Goal: Transaction & Acquisition: Book appointment/travel/reservation

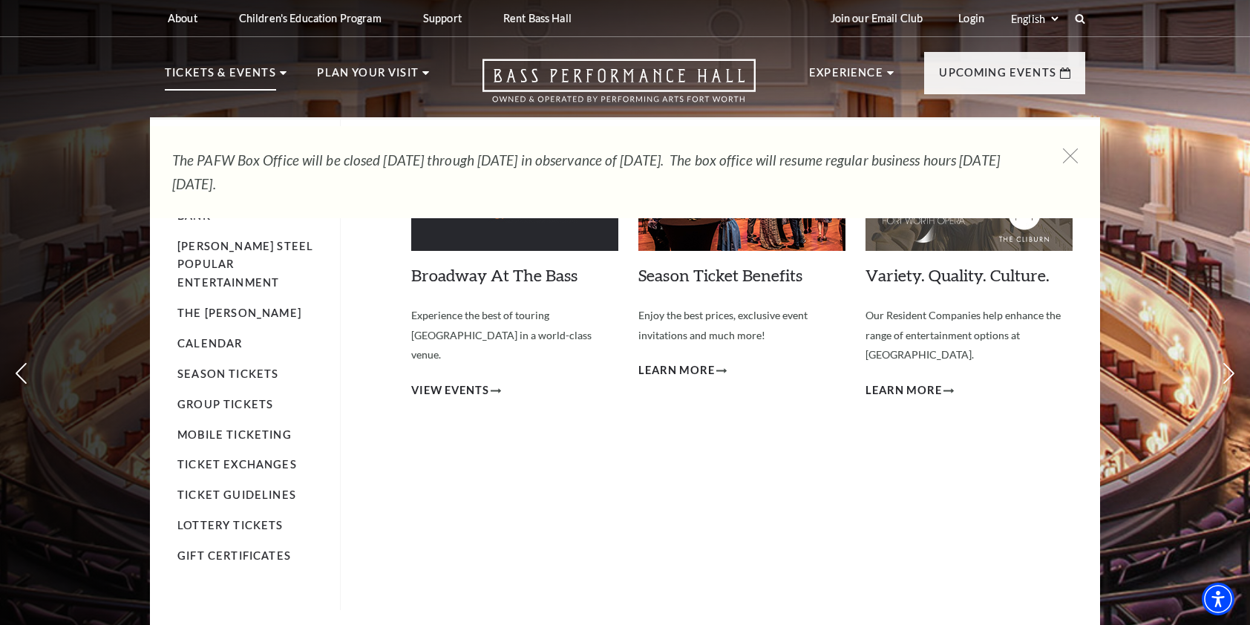
click at [245, 71] on p "Tickets & Events" at bounding box center [220, 77] width 111 height 27
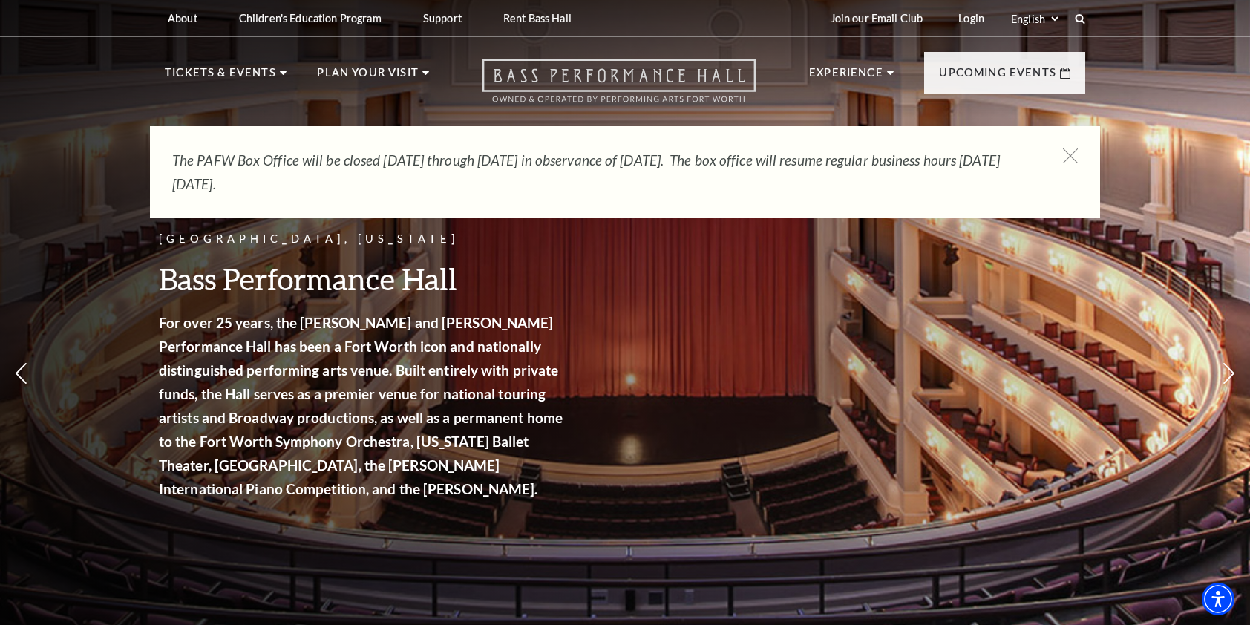
click at [551, 78] on icon "Open this option" at bounding box center [618, 81] width 273 height 44
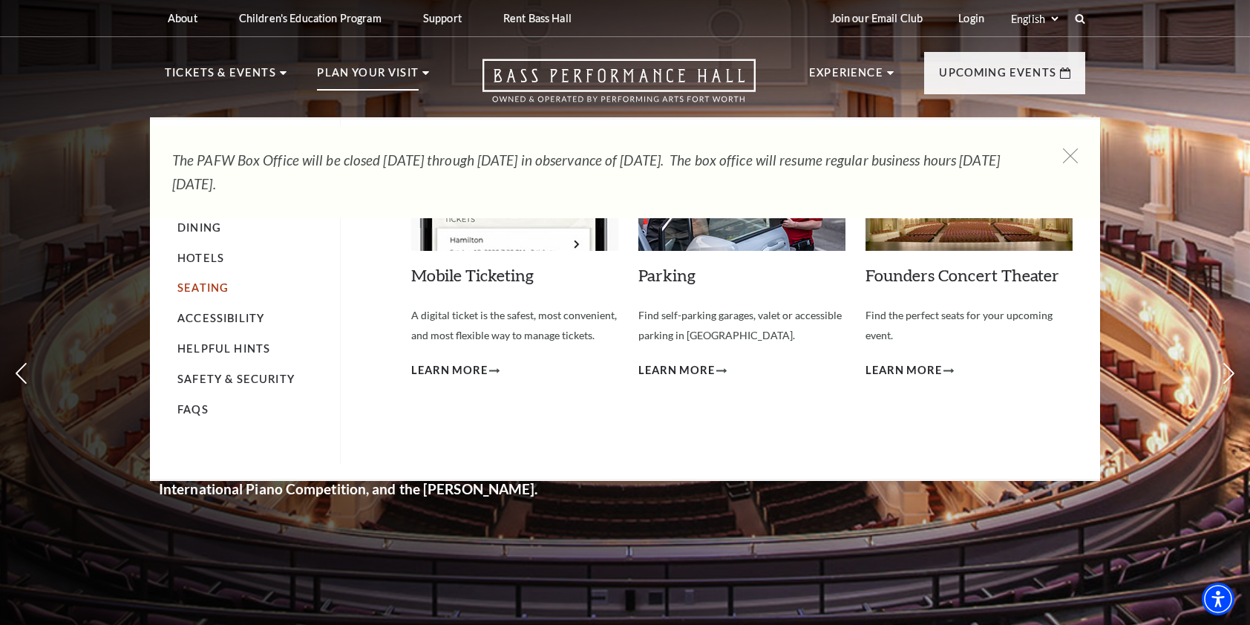
click at [217, 290] on link "Seating" at bounding box center [202, 287] width 51 height 13
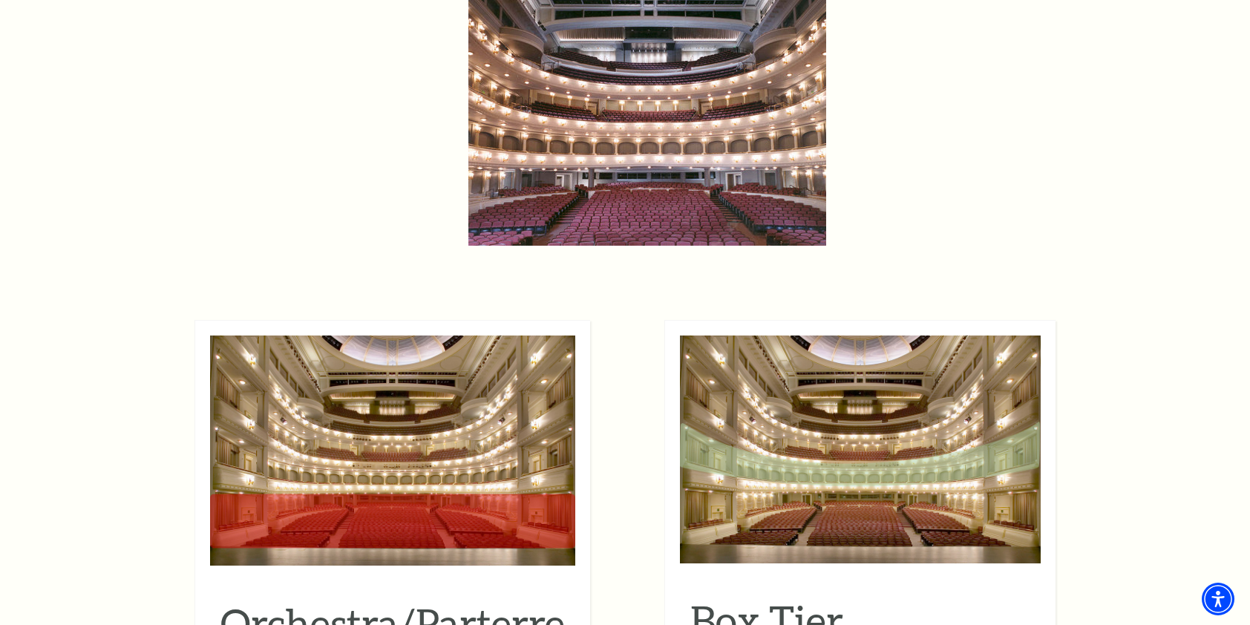
scroll to position [1484, 0]
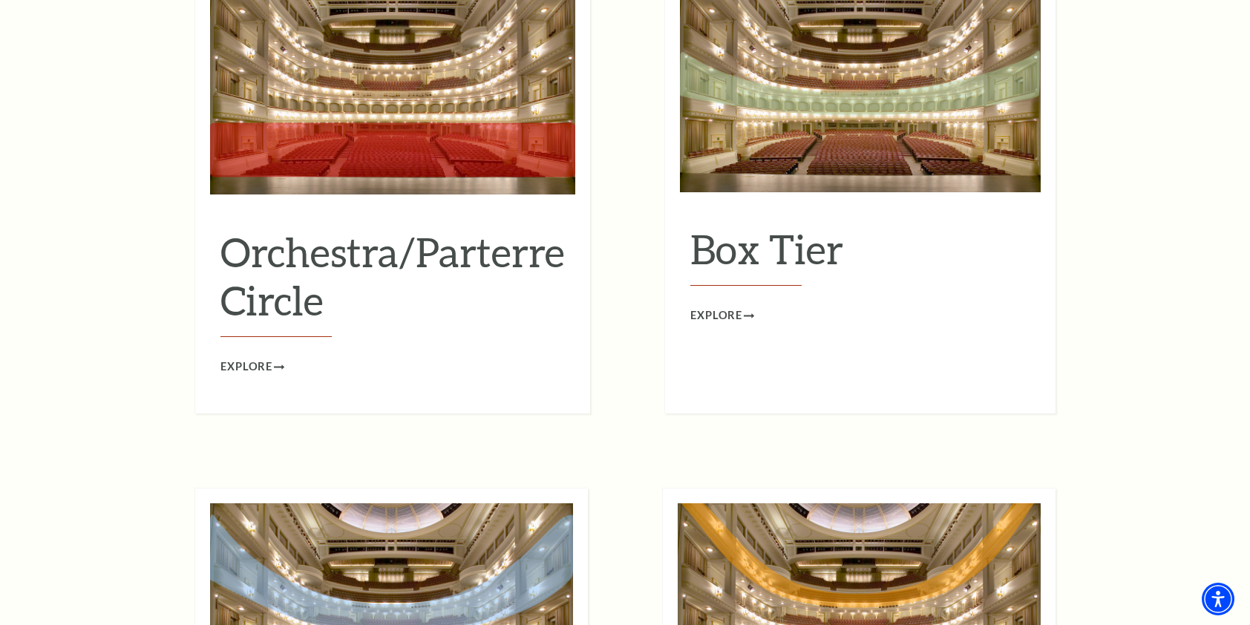
click at [390, 246] on h2 "Orchestra/Parterre Circle" at bounding box center [392, 282] width 344 height 109
click at [265, 358] on span "Explore" at bounding box center [246, 367] width 52 height 19
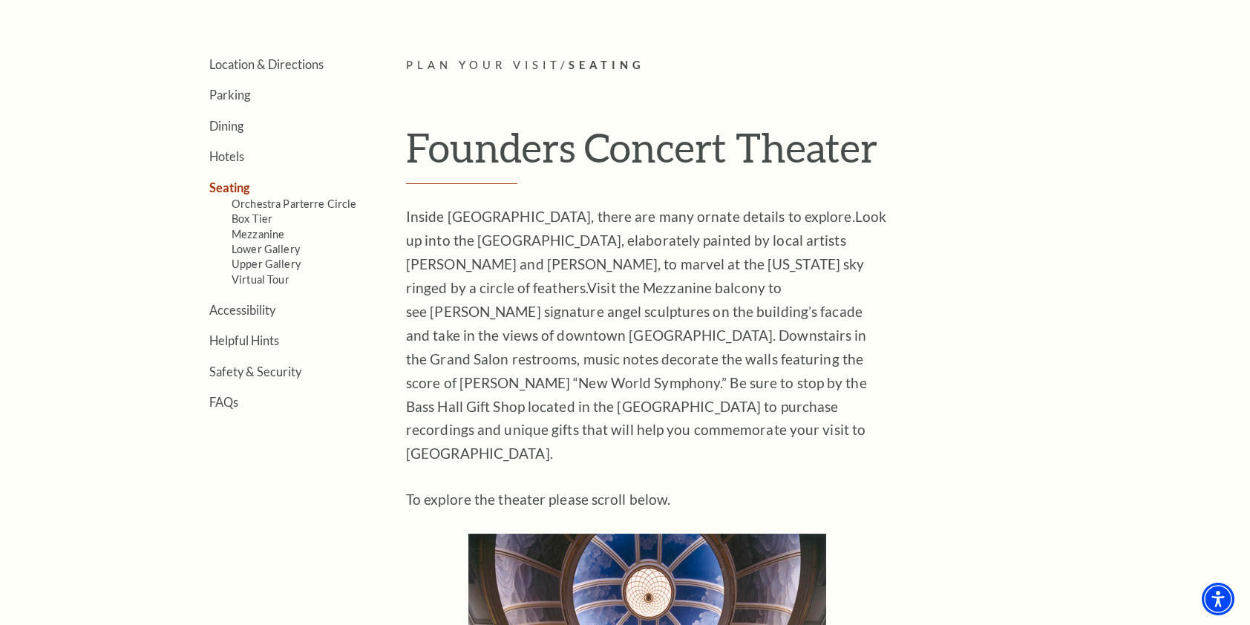
scroll to position [0, 0]
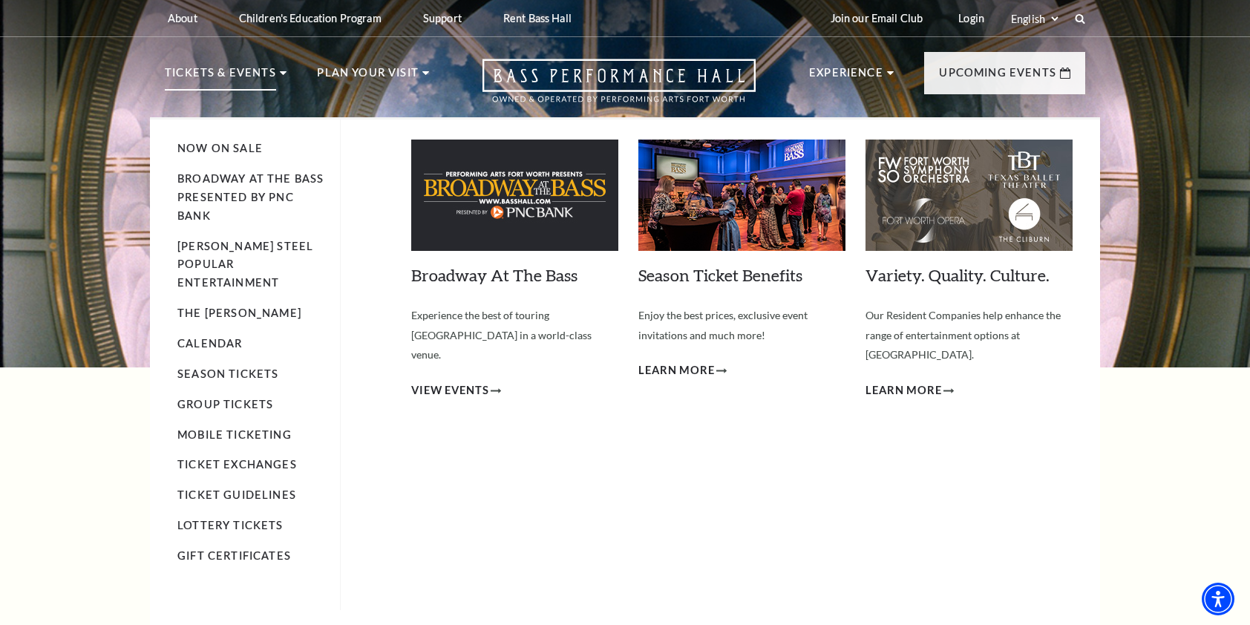
click at [246, 82] on p "Tickets & Events" at bounding box center [220, 77] width 111 height 27
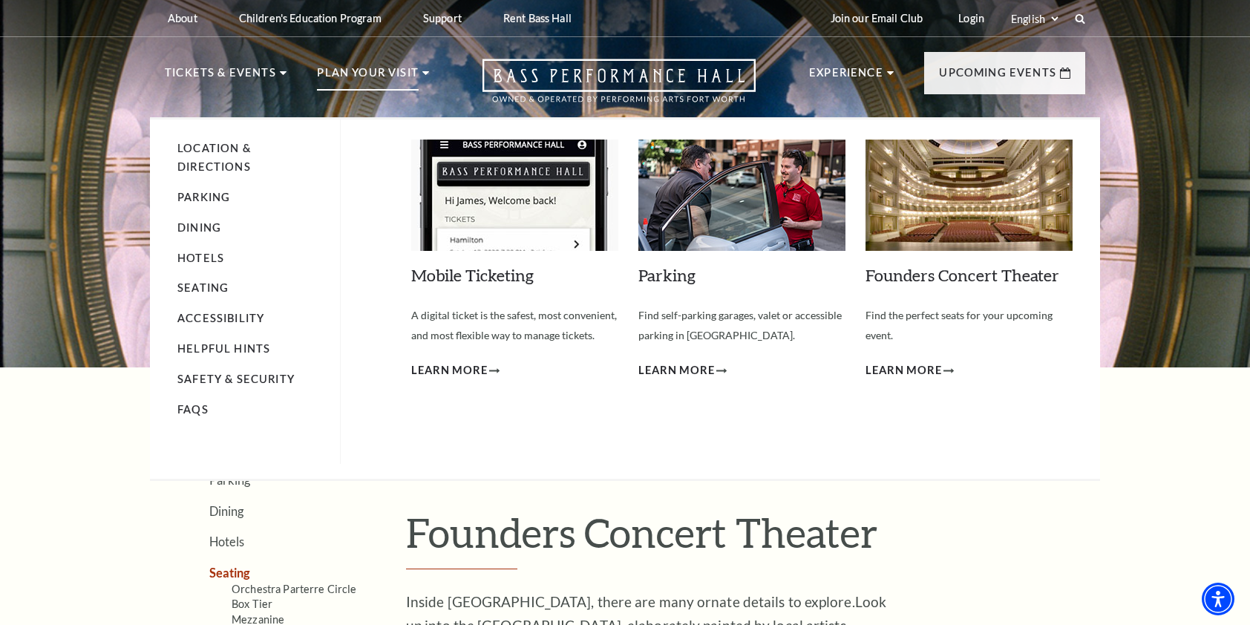
click at [365, 73] on p "Plan Your Visit" at bounding box center [368, 77] width 102 height 27
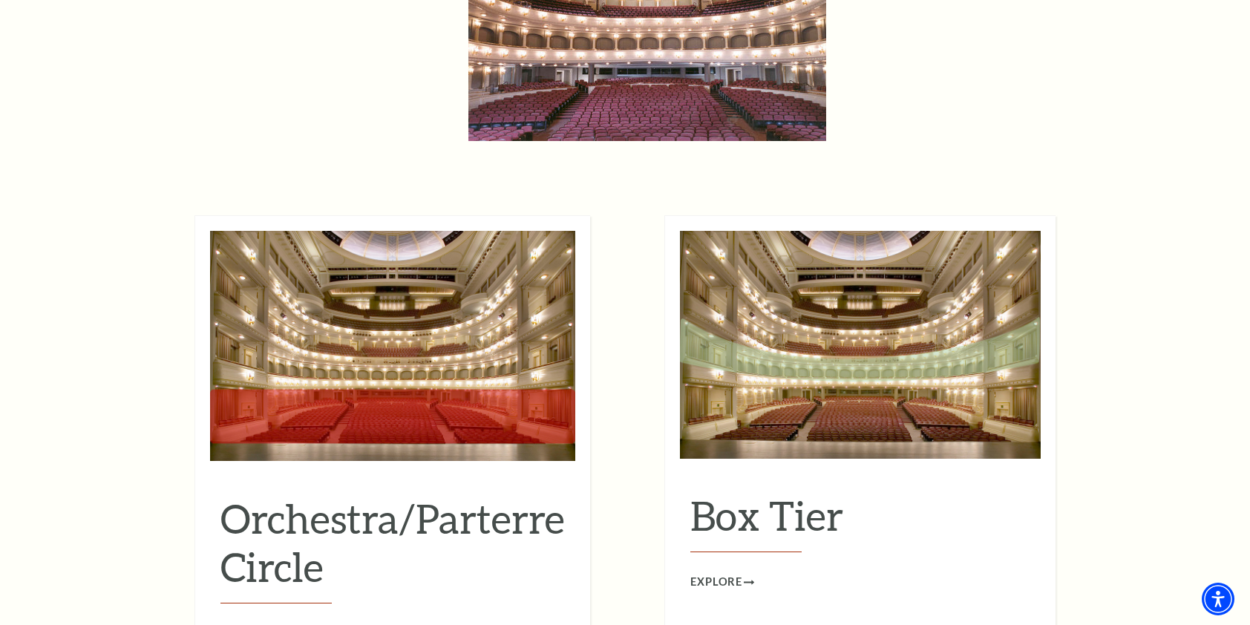
scroll to position [1484, 0]
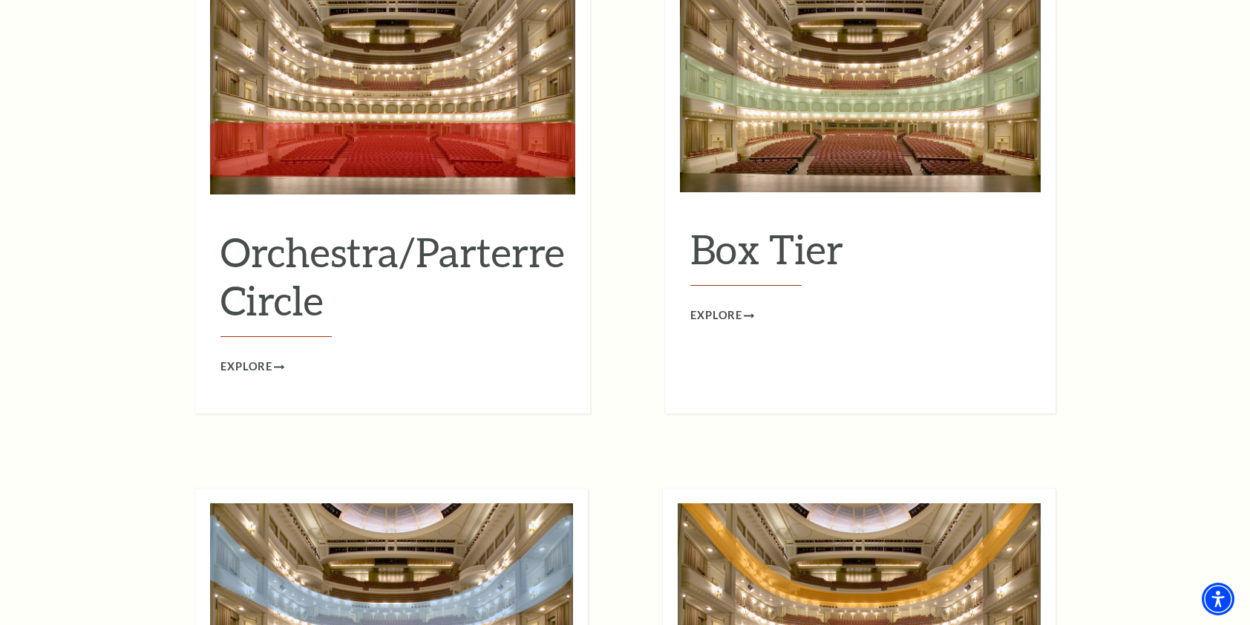
click at [375, 252] on h2 "Orchestra/Parterre Circle" at bounding box center [392, 282] width 344 height 109
click at [450, 257] on h2 "Orchestra/Parterre Circle" at bounding box center [392, 282] width 344 height 109
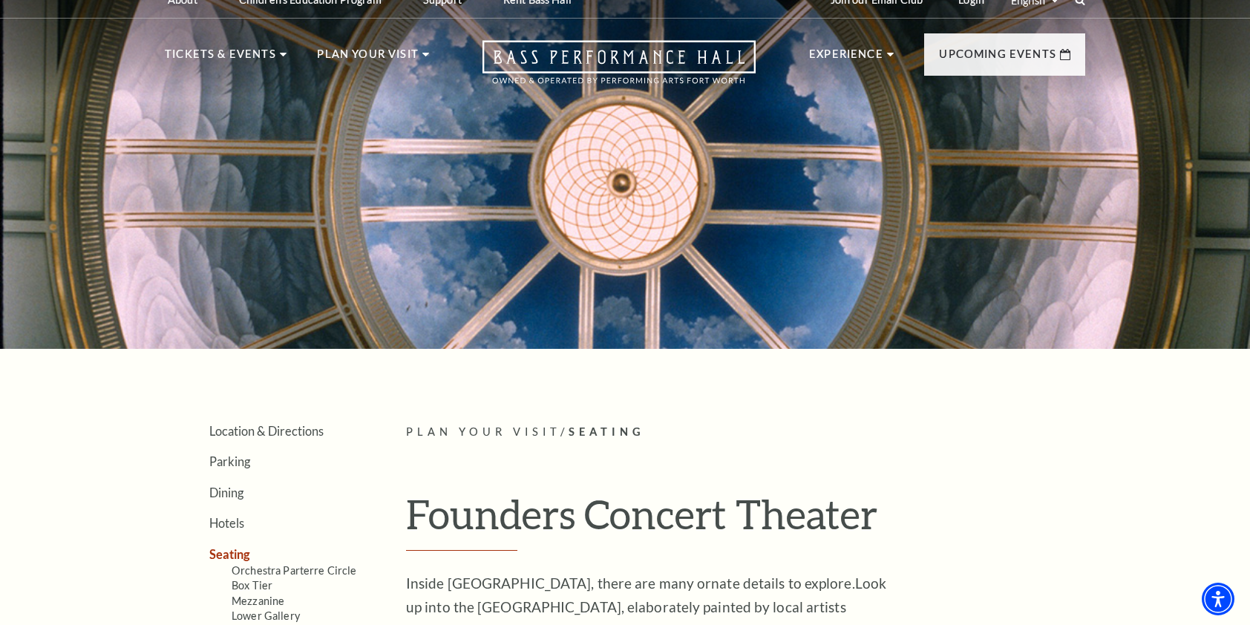
scroll to position [0, 0]
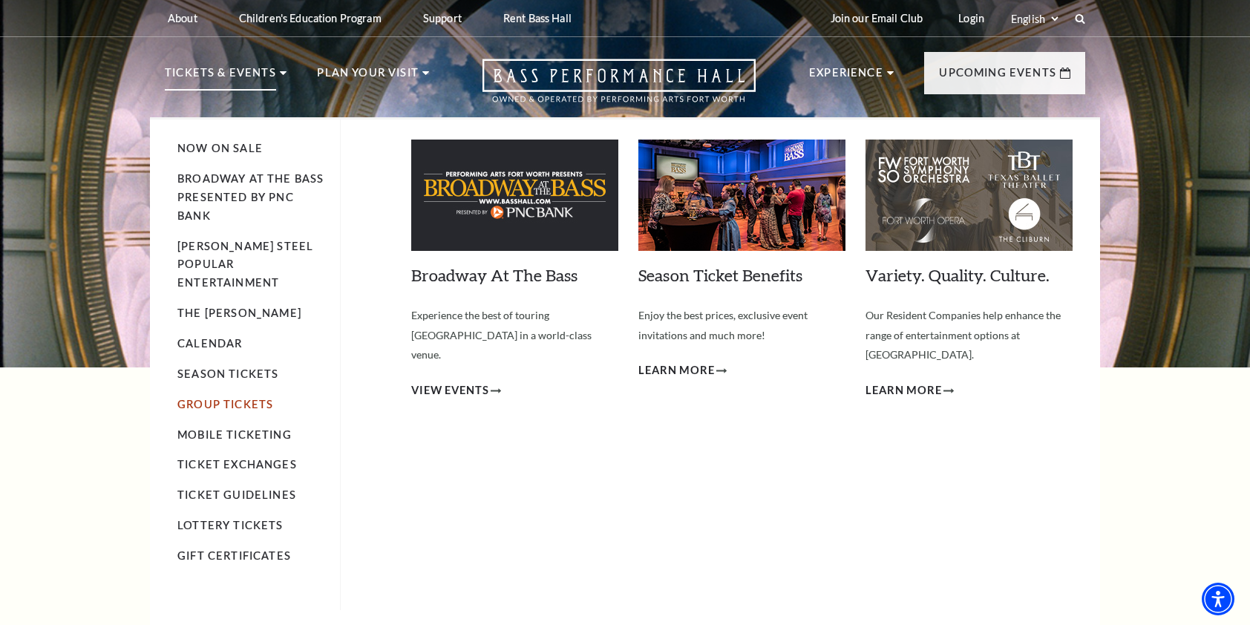
click at [230, 398] on link "Group Tickets" at bounding box center [225, 404] width 96 height 13
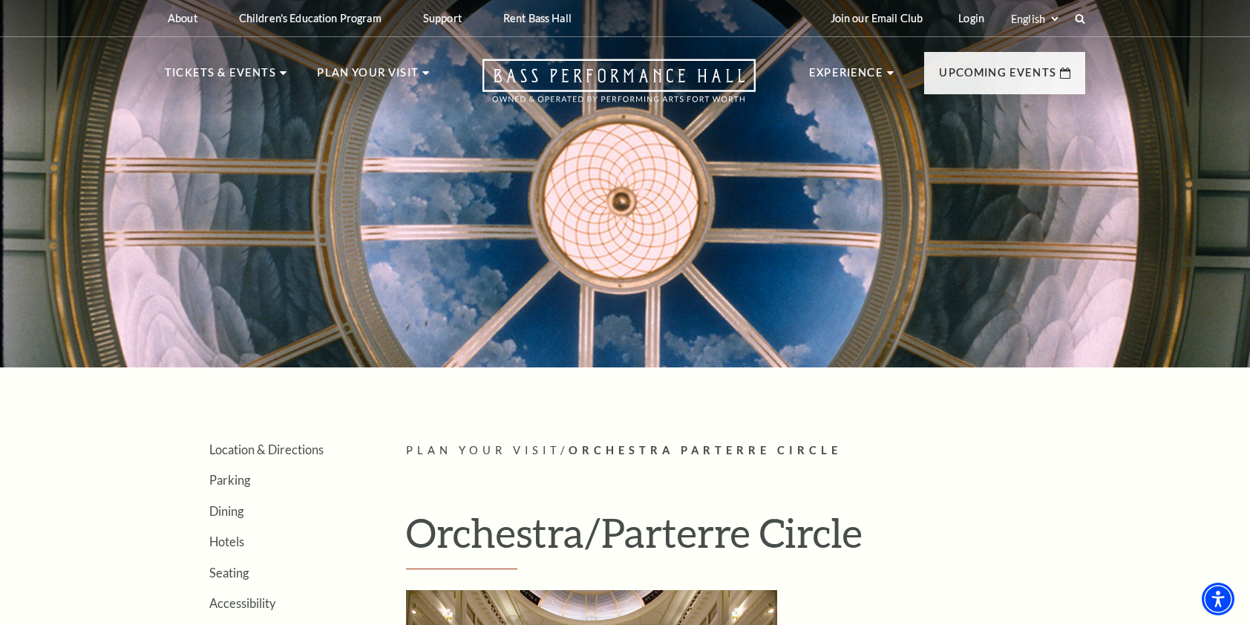
scroll to position [371, 0]
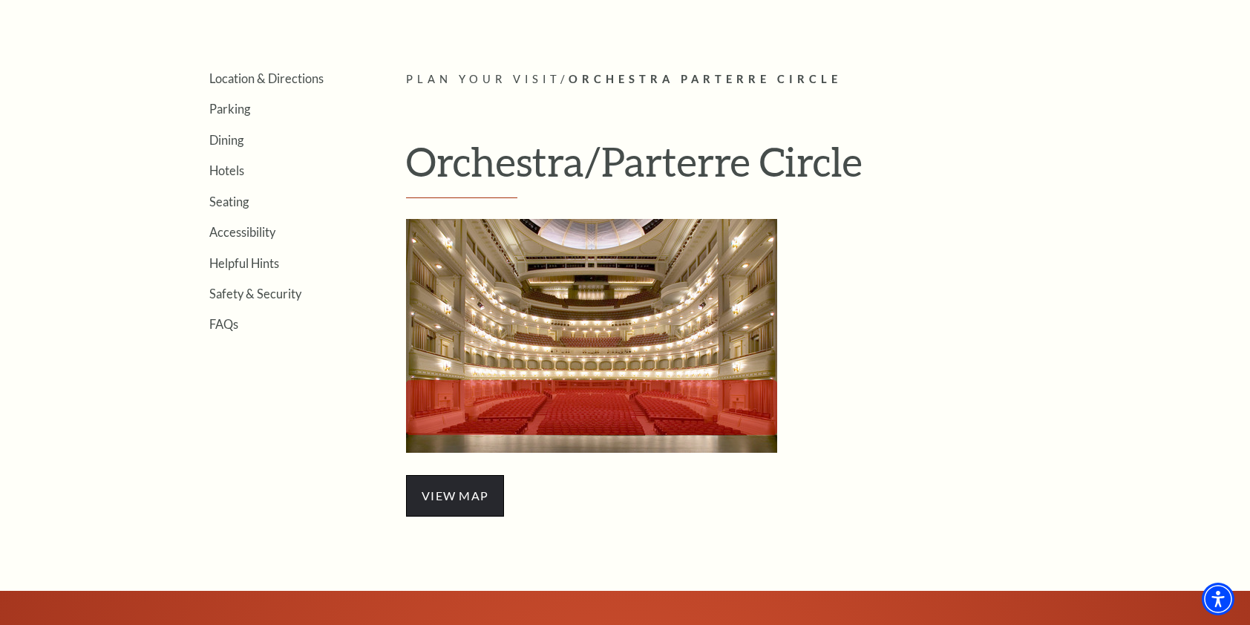
click at [460, 508] on span "view map" at bounding box center [455, 496] width 98 height 42
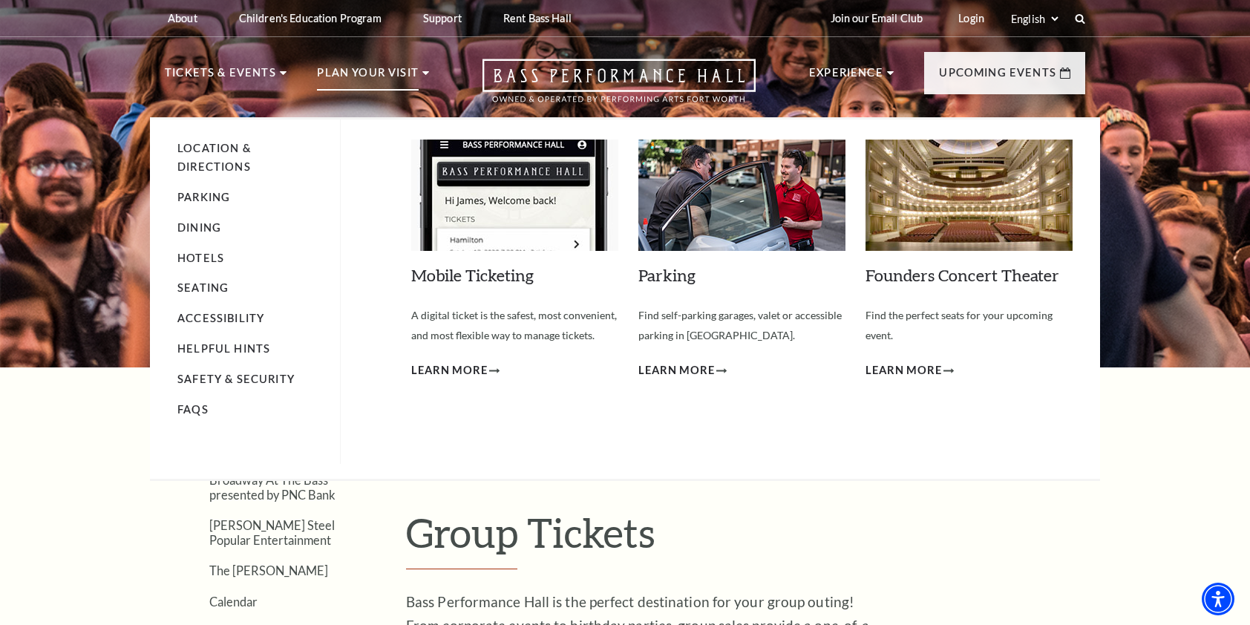
click at [368, 81] on p "Plan Your Visit" at bounding box center [368, 77] width 102 height 27
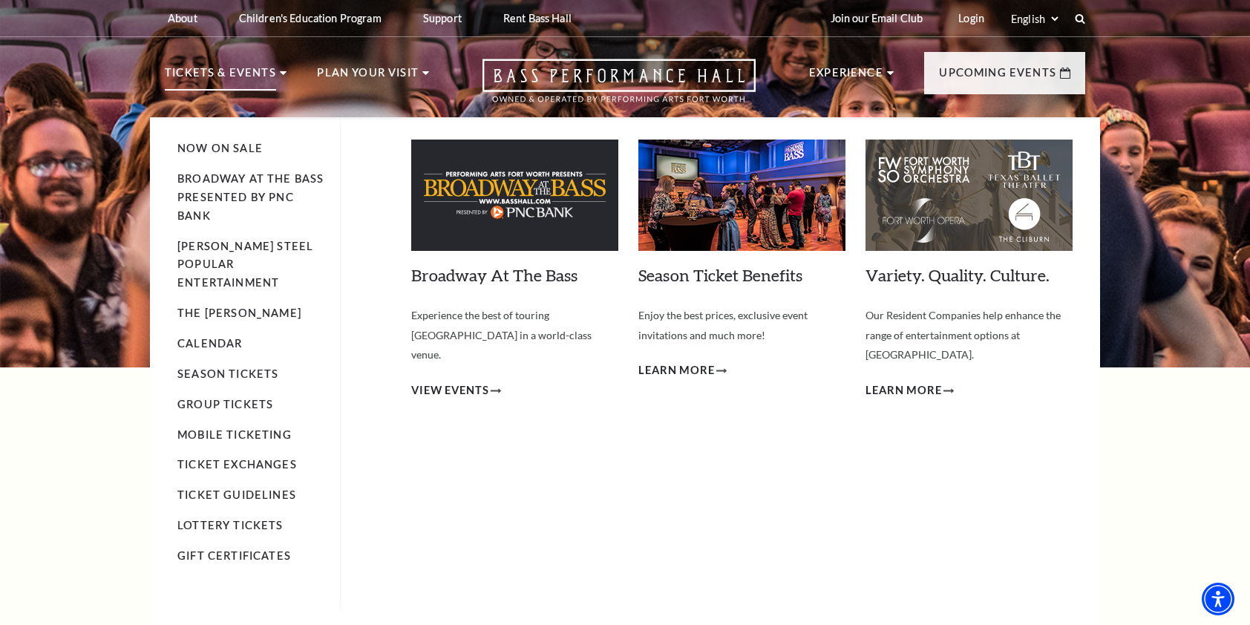
click at [258, 77] on p "Tickets & Events" at bounding box center [220, 77] width 111 height 27
click at [226, 145] on link "Now On Sale" at bounding box center [219, 148] width 85 height 13
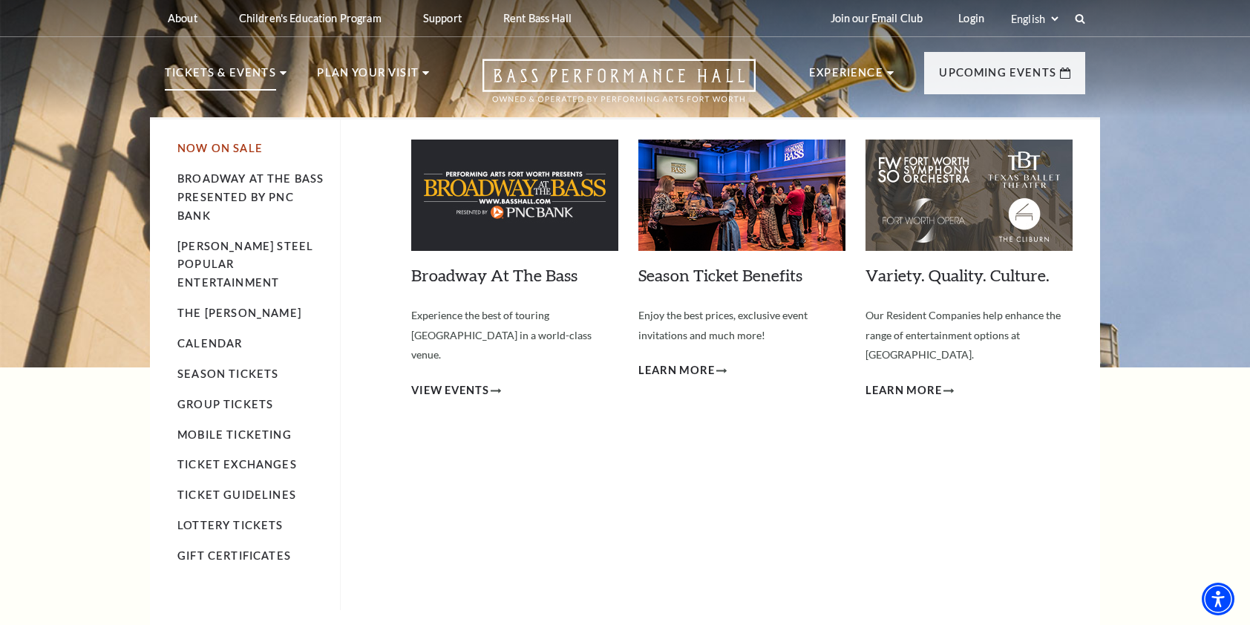
click at [236, 145] on link "Now On Sale" at bounding box center [219, 148] width 85 height 13
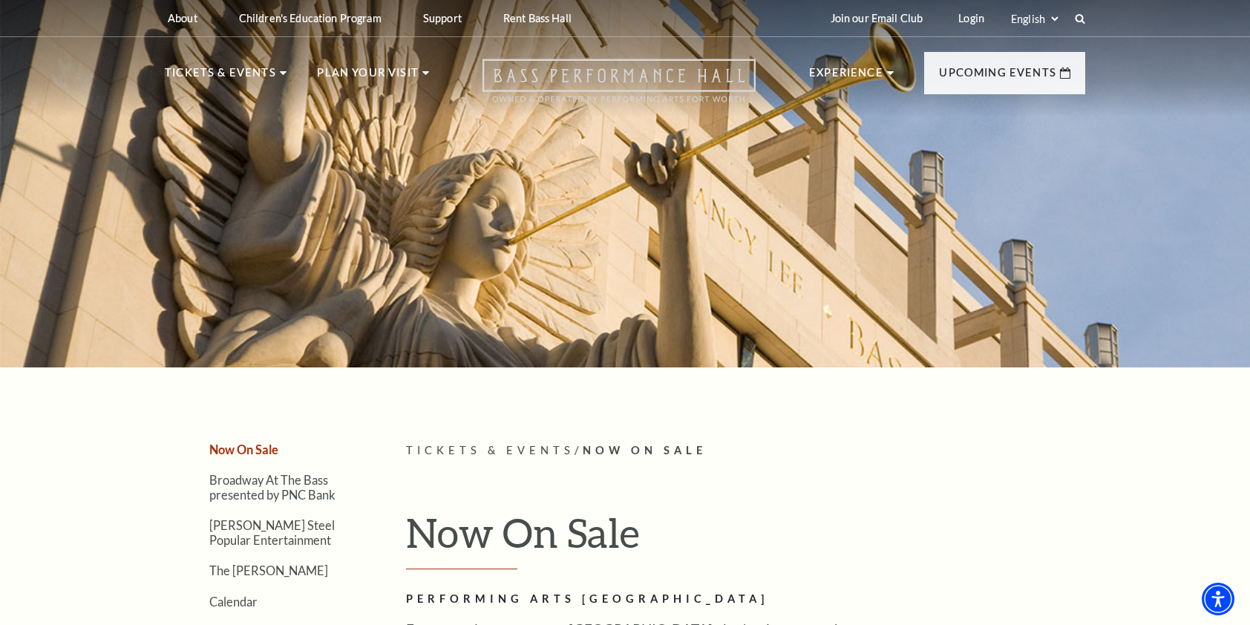
click at [611, 77] on use "Open this option" at bounding box center [618, 80] width 273 height 43
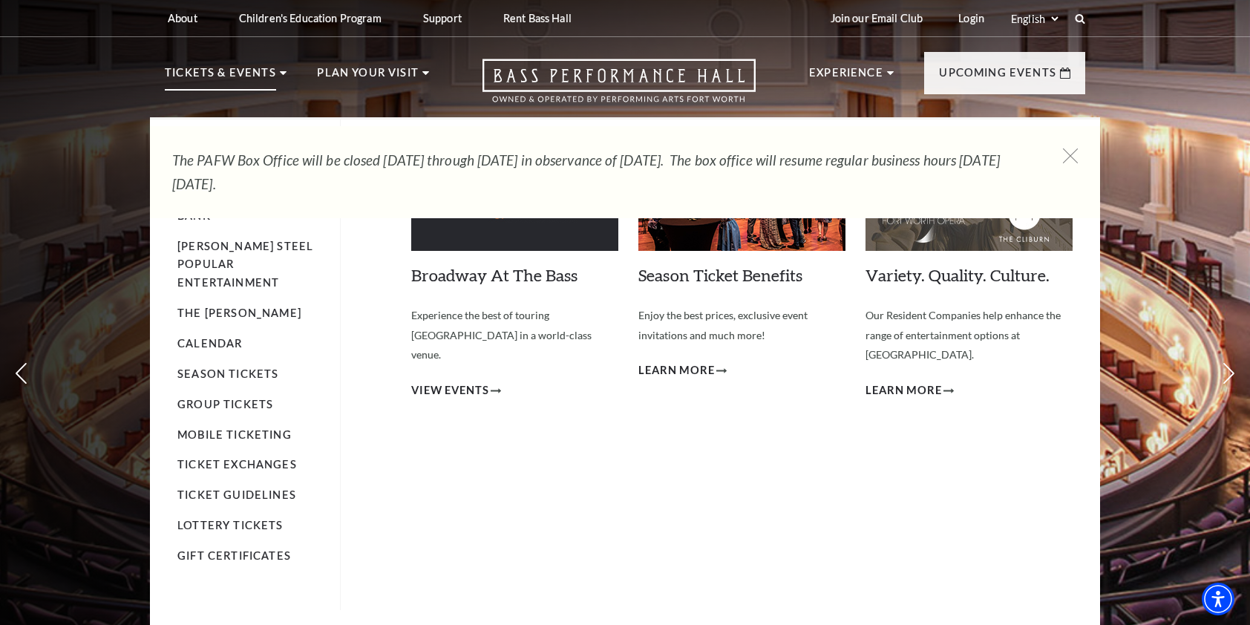
click at [223, 84] on p "Tickets & Events" at bounding box center [220, 77] width 111 height 27
click at [220, 337] on link "Calendar" at bounding box center [209, 343] width 65 height 13
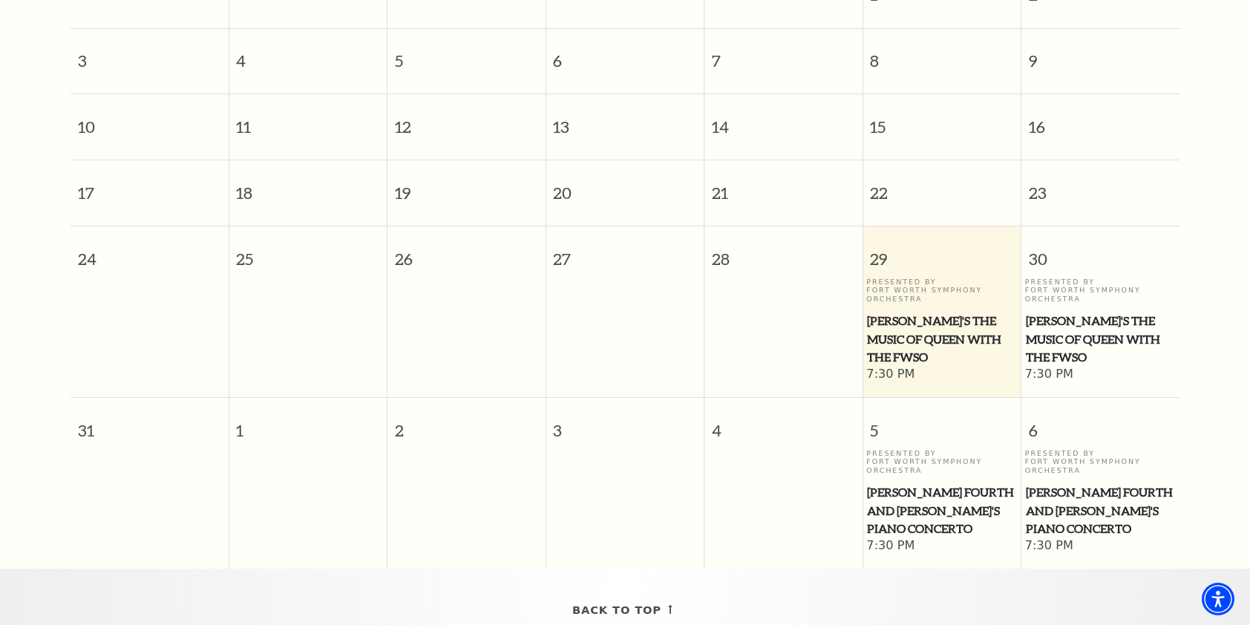
scroll to position [131, 0]
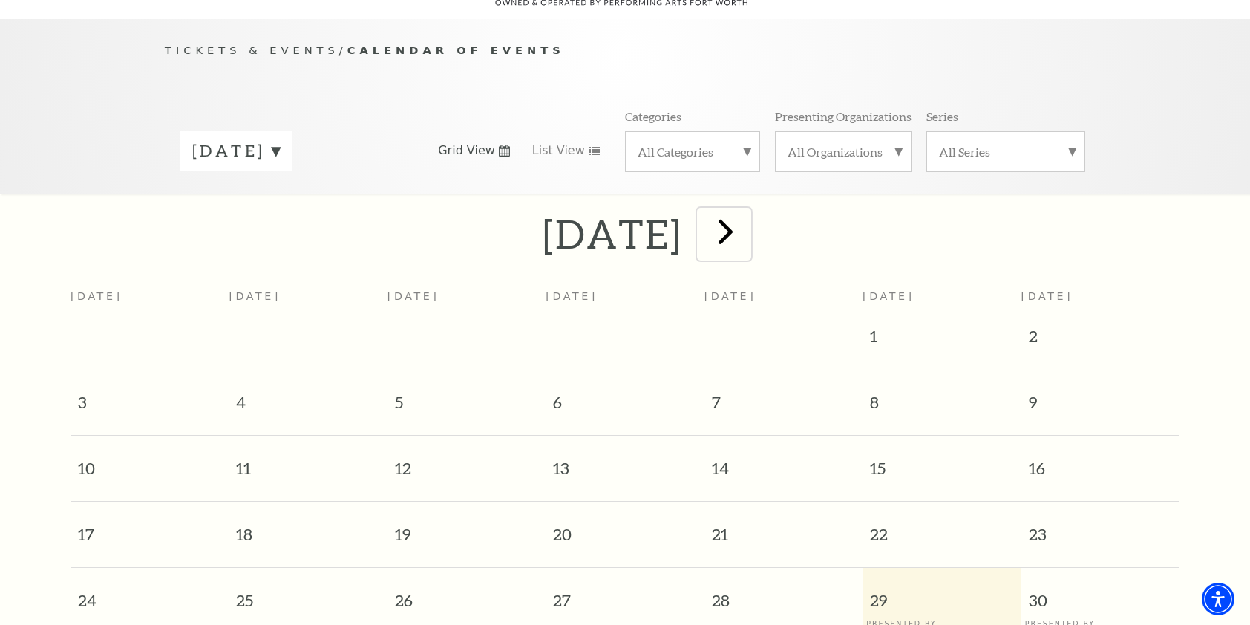
click at [746, 210] on span "next" at bounding box center [725, 231] width 42 height 42
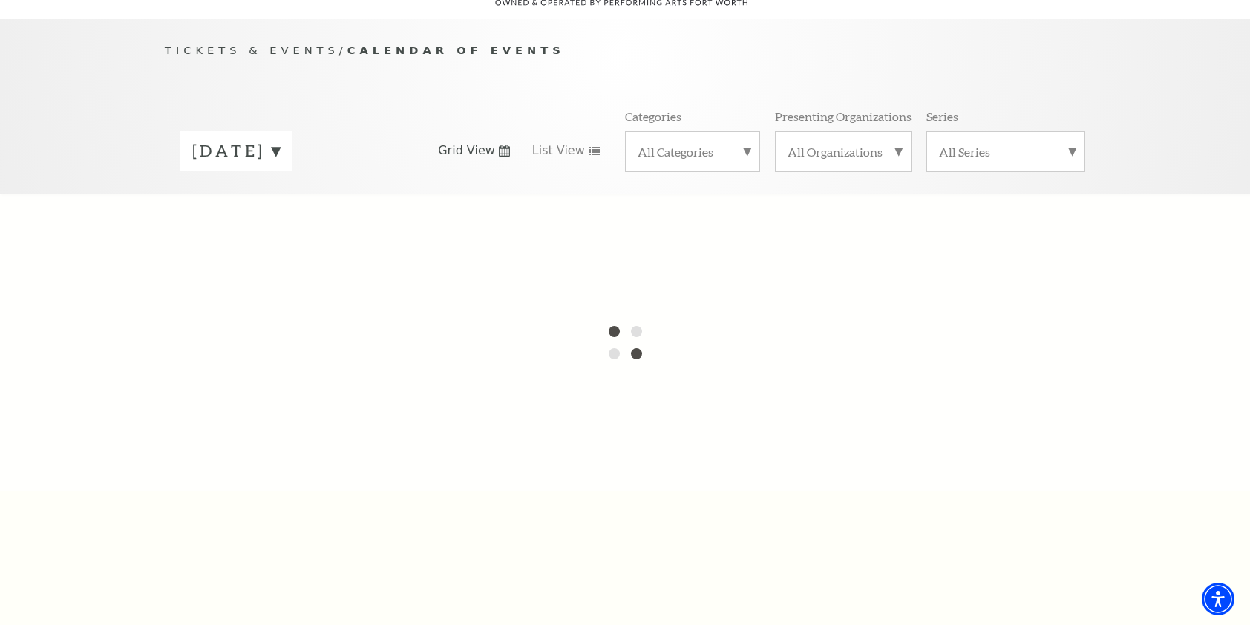
click at [280, 139] on label "August 2025" at bounding box center [236, 150] width 88 height 23
click at [245, 199] on div at bounding box center [625, 342] width 1250 height 297
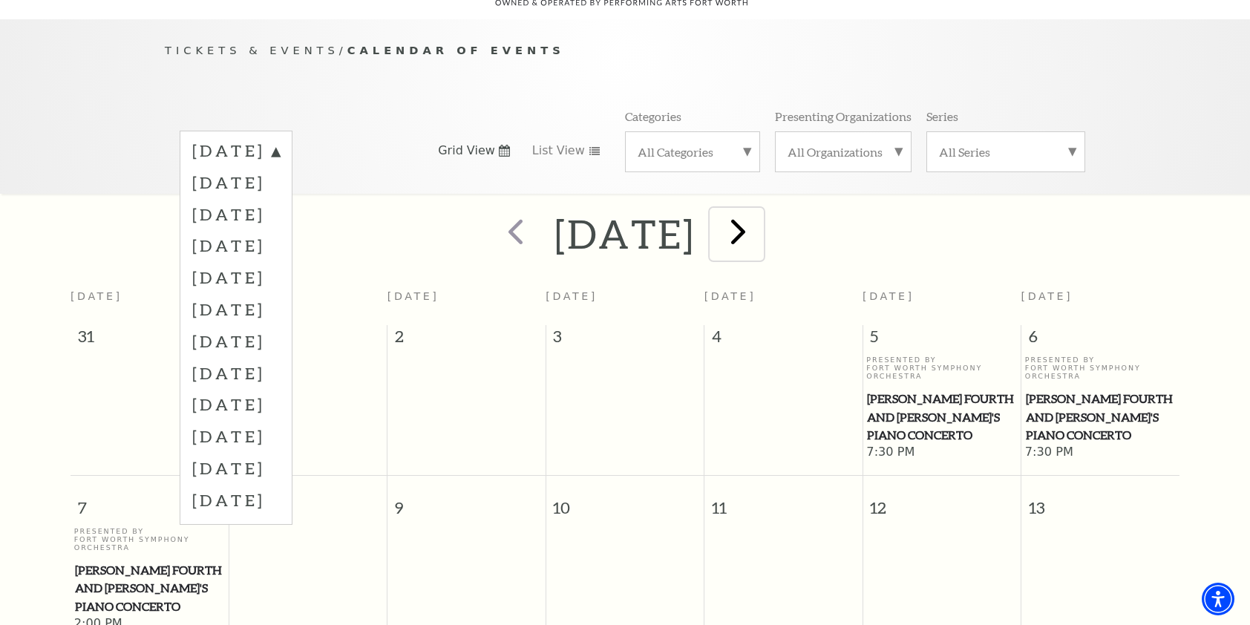
click at [759, 220] on span "next" at bounding box center [738, 231] width 42 height 42
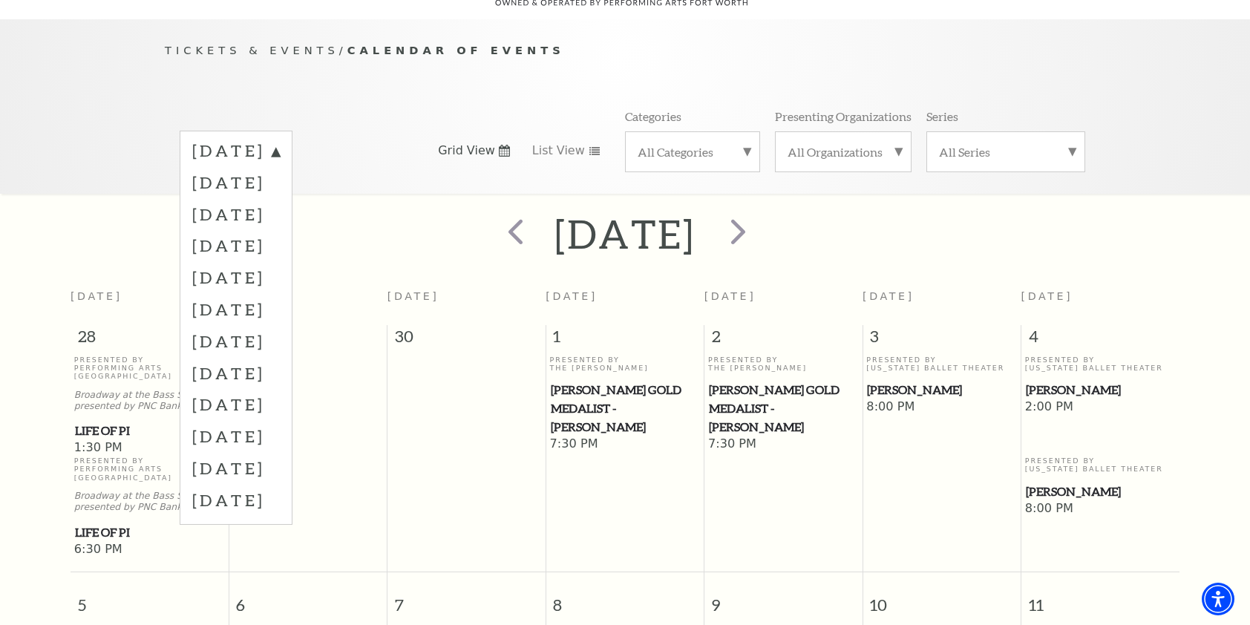
scroll to position [502, 0]
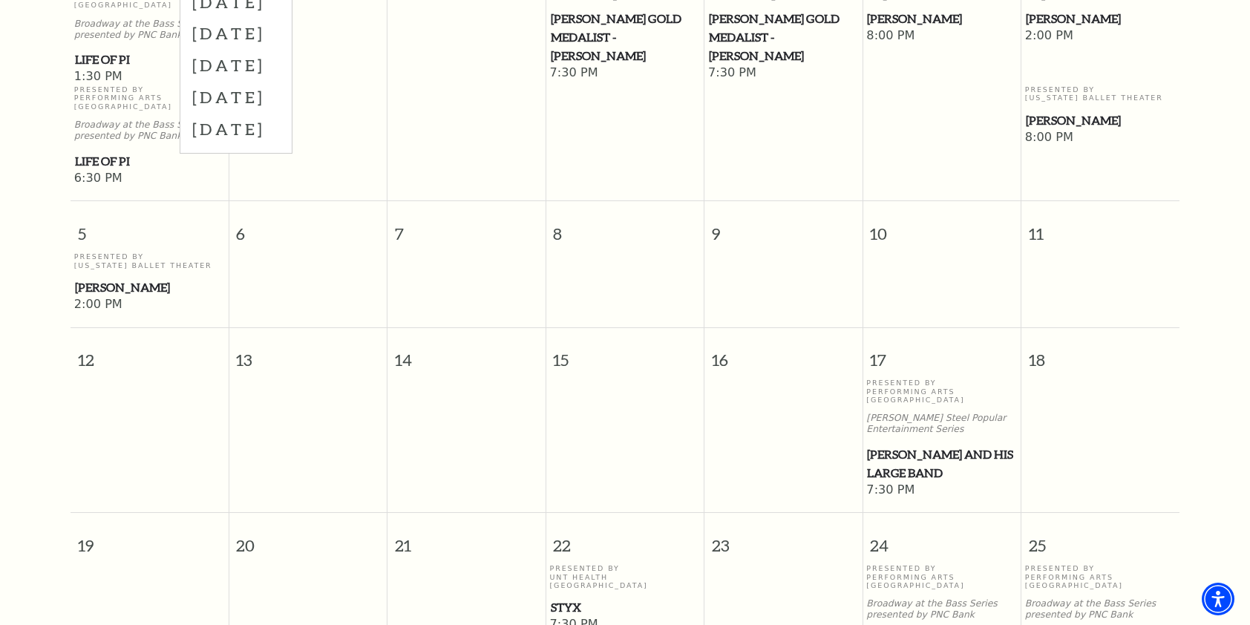
click at [99, 278] on span "[PERSON_NAME]" at bounding box center [149, 287] width 149 height 19
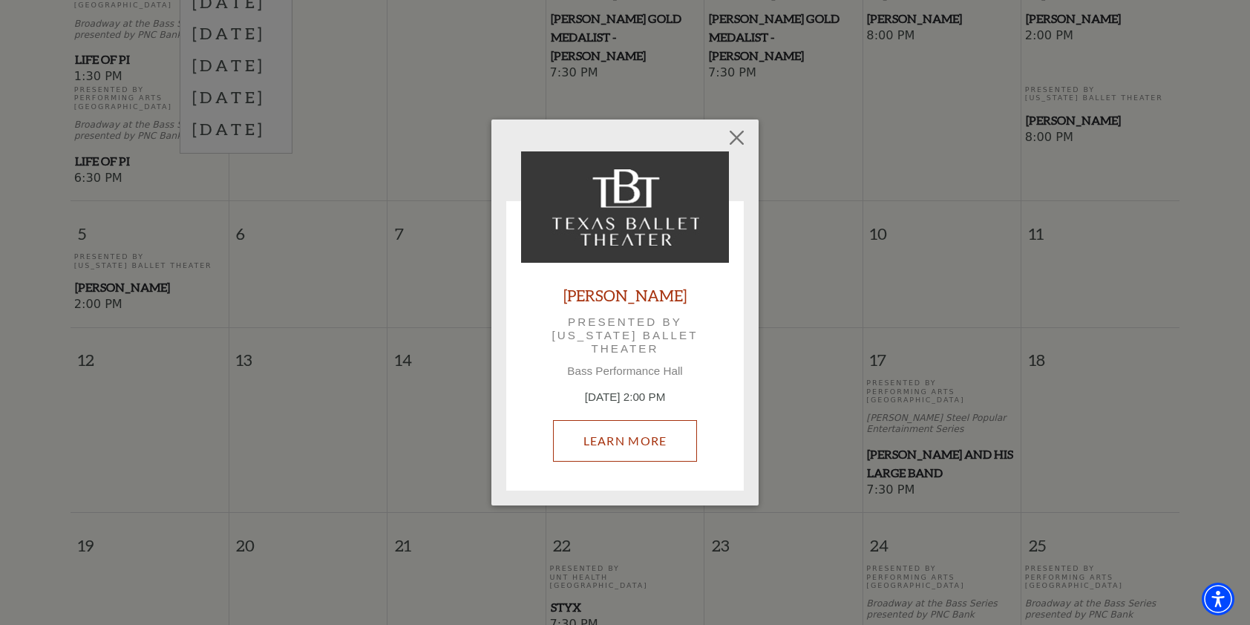
click at [636, 441] on link "Learn More" at bounding box center [625, 441] width 145 height 42
